Goal: Transaction & Acquisition: Purchase product/service

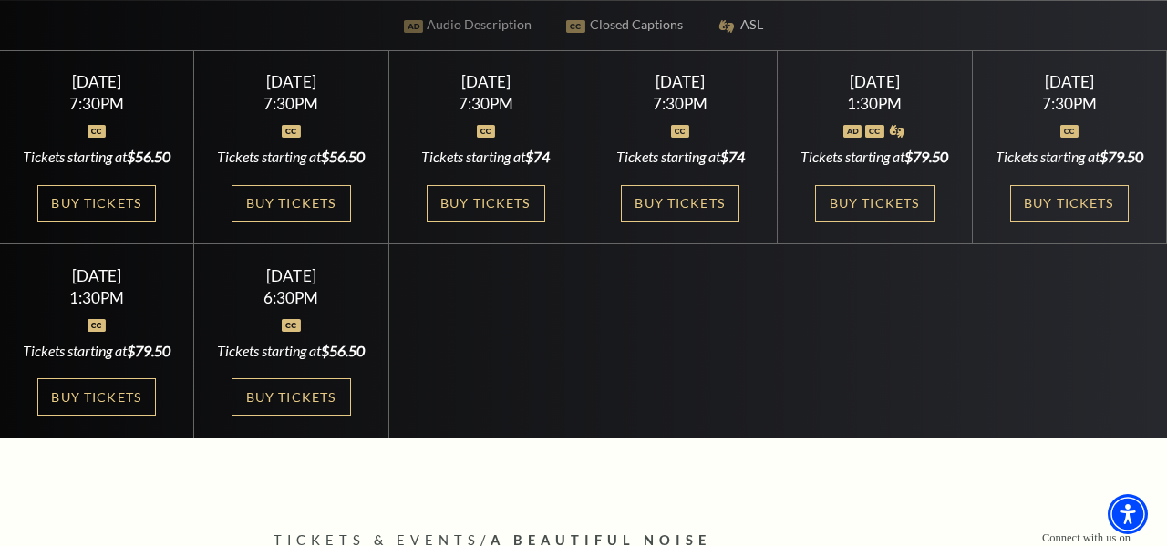
scroll to position [499, 0]
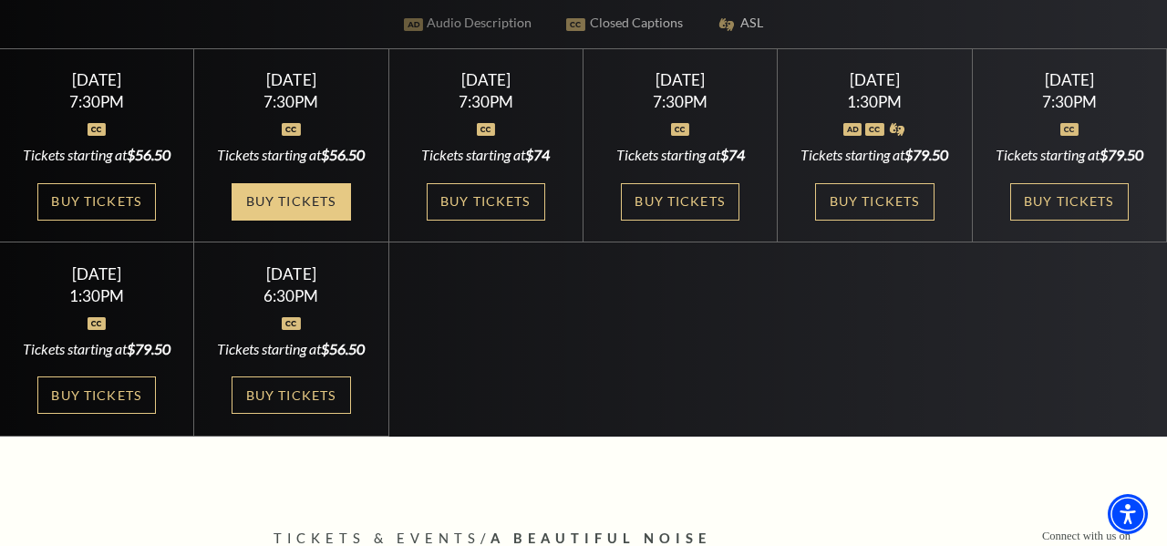
click at [313, 221] on link "Buy Tickets" at bounding box center [290, 201] width 118 height 37
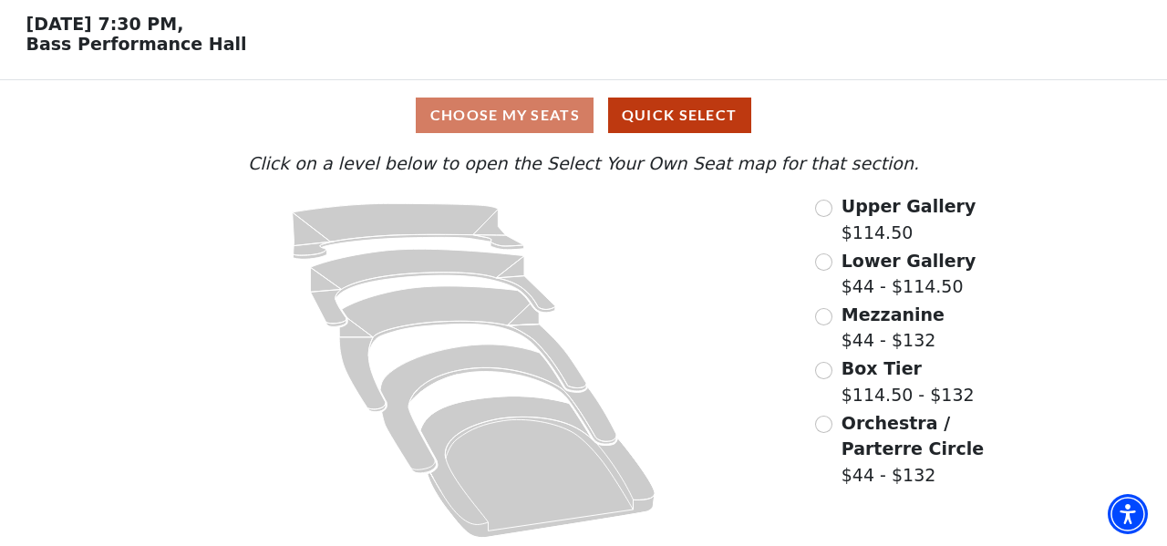
scroll to position [72, 0]
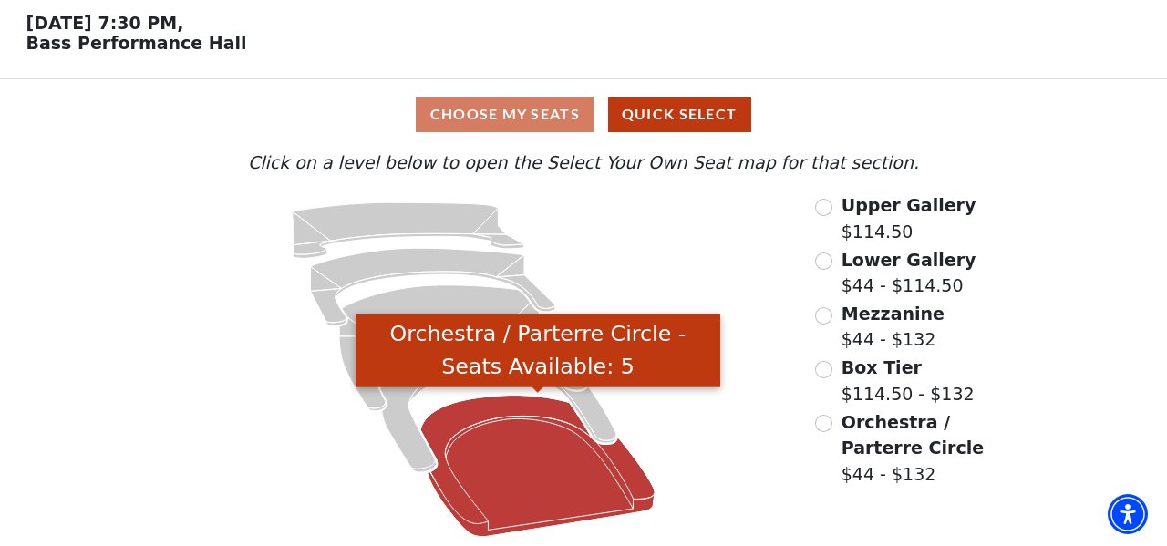
click at [504, 448] on icon "Orchestra / Parterre Circle - Seats Available: 5" at bounding box center [537, 466] width 235 height 141
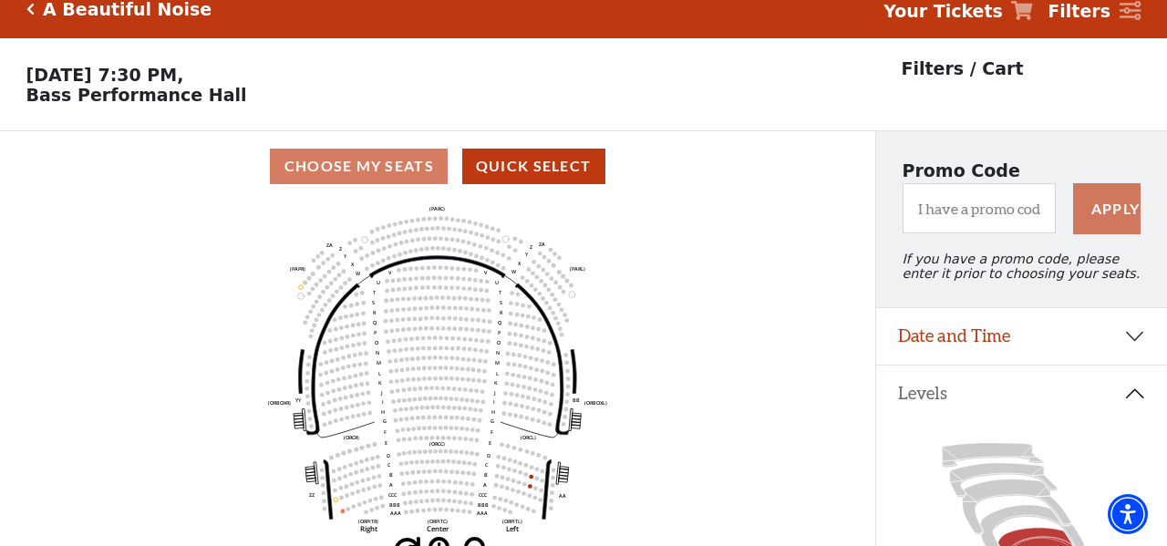
scroll to position [84, 0]
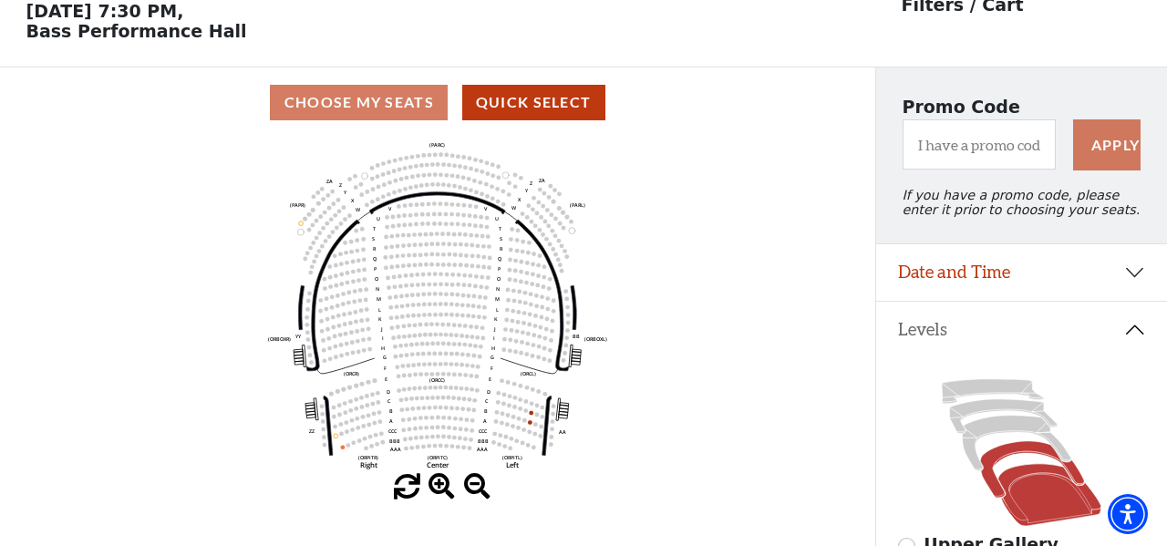
click at [1014, 449] on icon at bounding box center [1032, 469] width 104 height 57
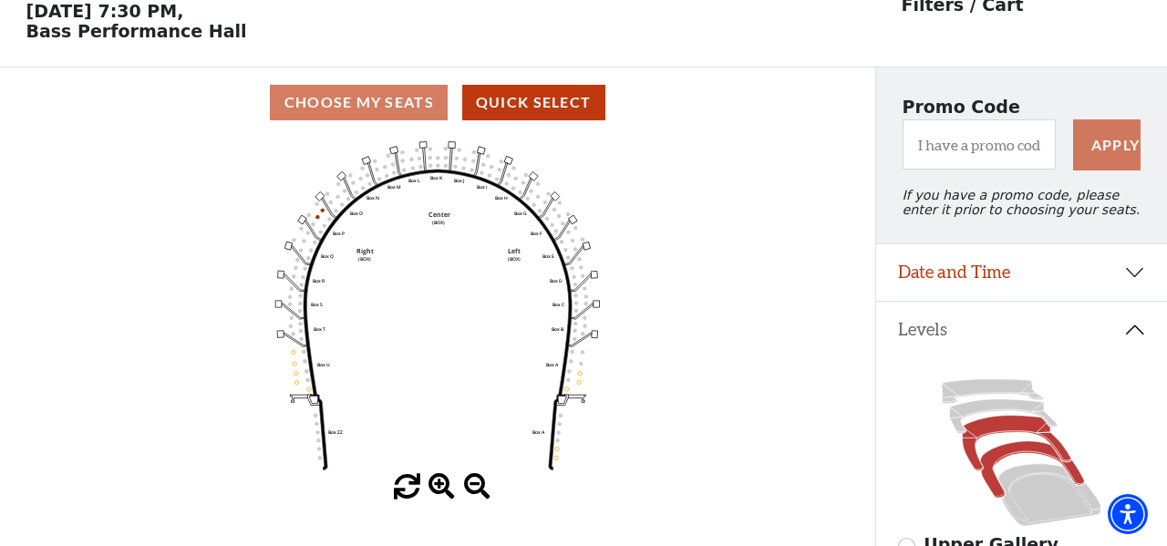
click at [1011, 419] on icon at bounding box center [1016, 444] width 108 height 56
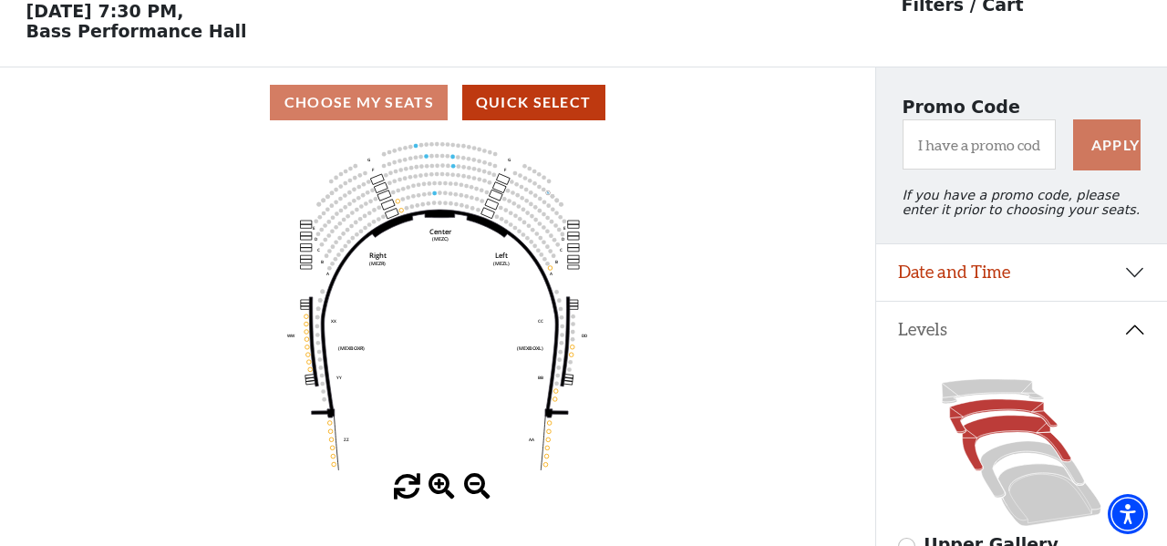
click at [1001, 405] on icon at bounding box center [1004, 416] width 108 height 35
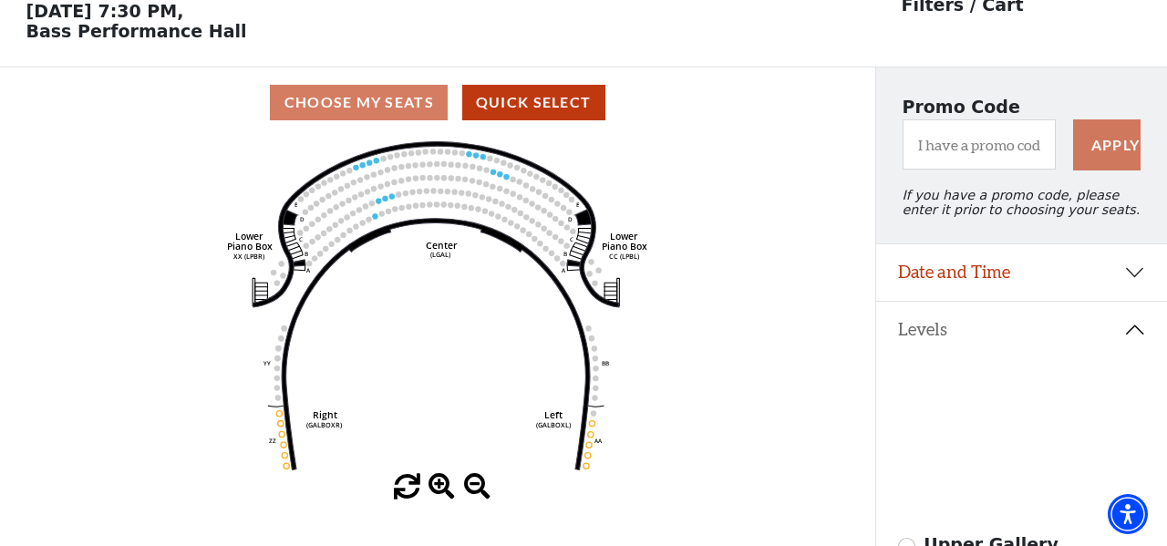
click at [983, 382] on icon at bounding box center [992, 391] width 102 height 25
